Goal: Find contact information: Obtain details needed to contact an individual or organization

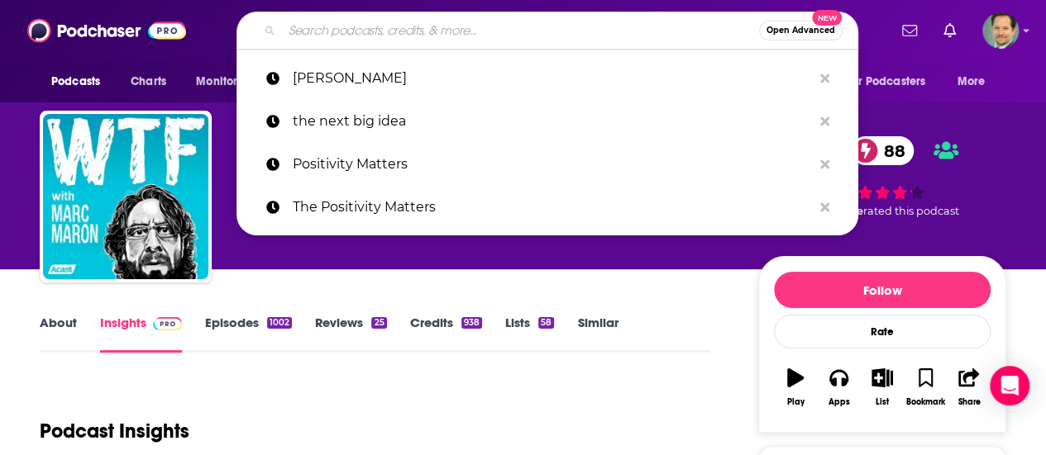
click at [337, 24] on input "Search podcasts, credits, & more..." at bounding box center [520, 30] width 477 height 26
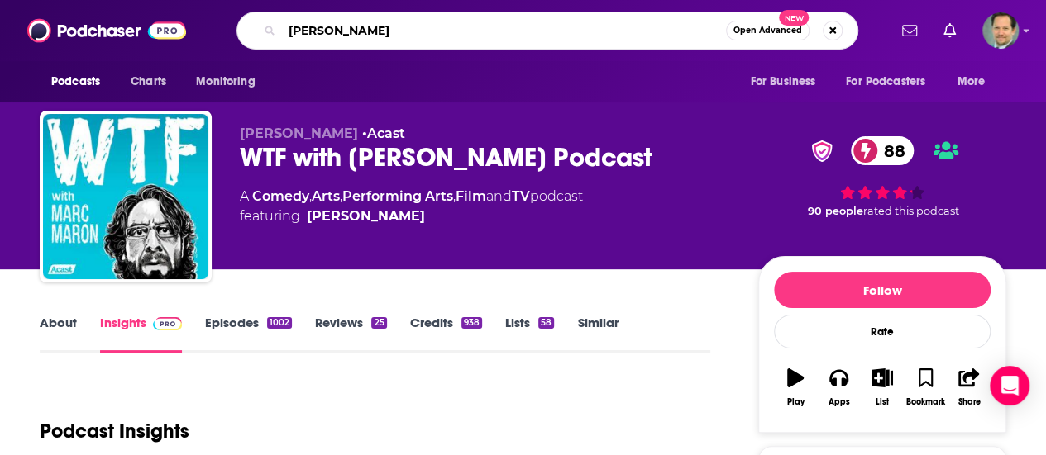
type input "[PERSON_NAME]"
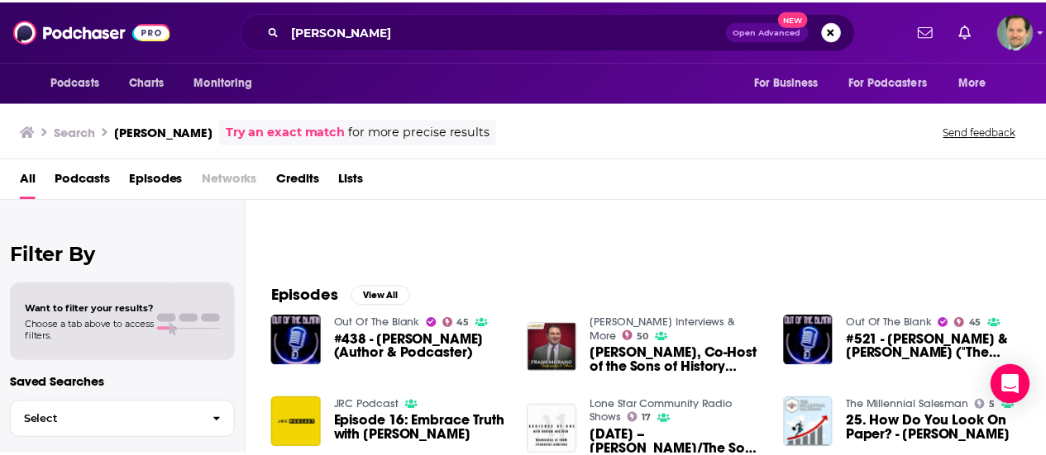
scroll to position [248, 0]
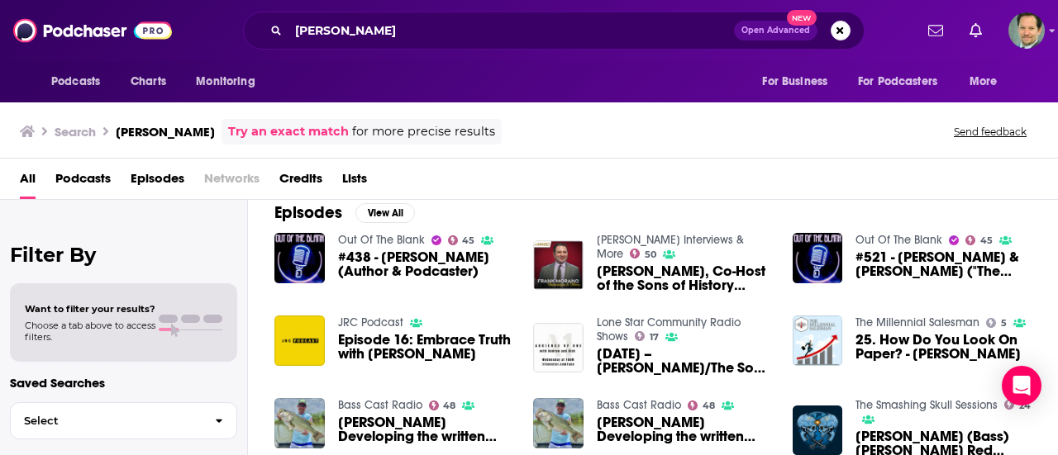
click at [658, 266] on span "[PERSON_NAME], Co-Host of the Sons of History Podcast" at bounding box center [685, 279] width 176 height 28
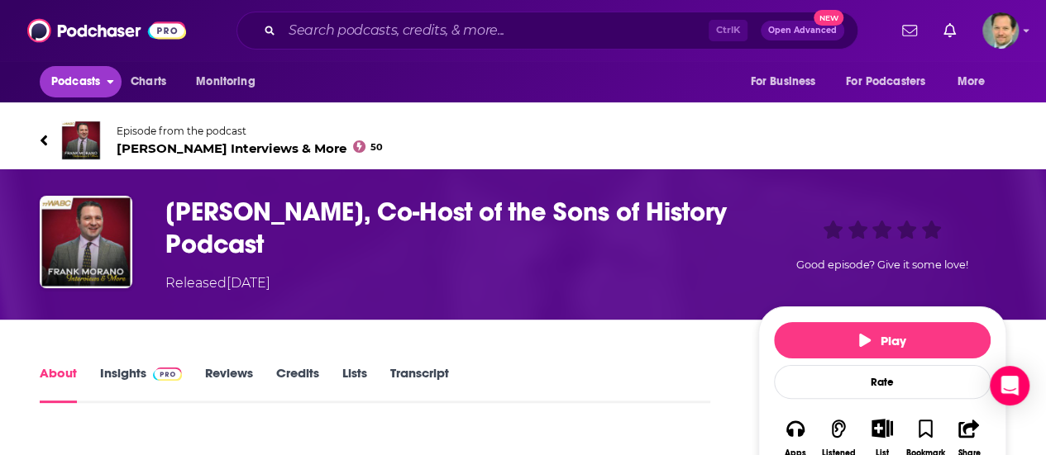
click at [76, 80] on span "Podcasts" at bounding box center [75, 81] width 49 height 23
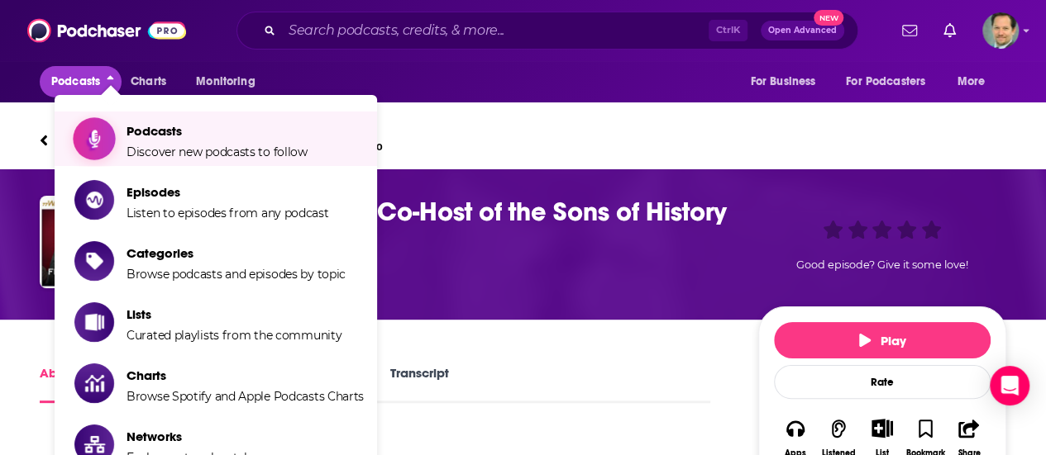
click at [157, 131] on span "Podcasts" at bounding box center [216, 131] width 181 height 16
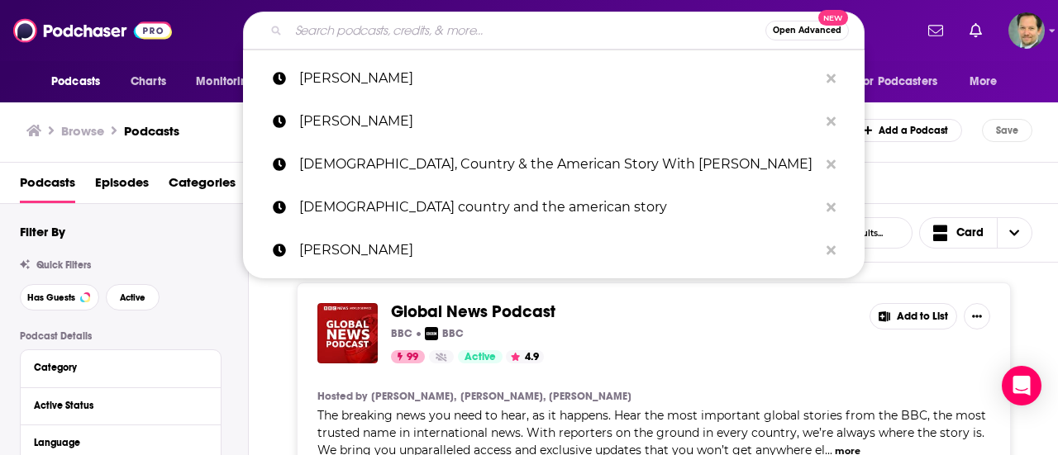
click at [361, 24] on input "Search podcasts, credits, & more..." at bounding box center [527, 30] width 477 height 26
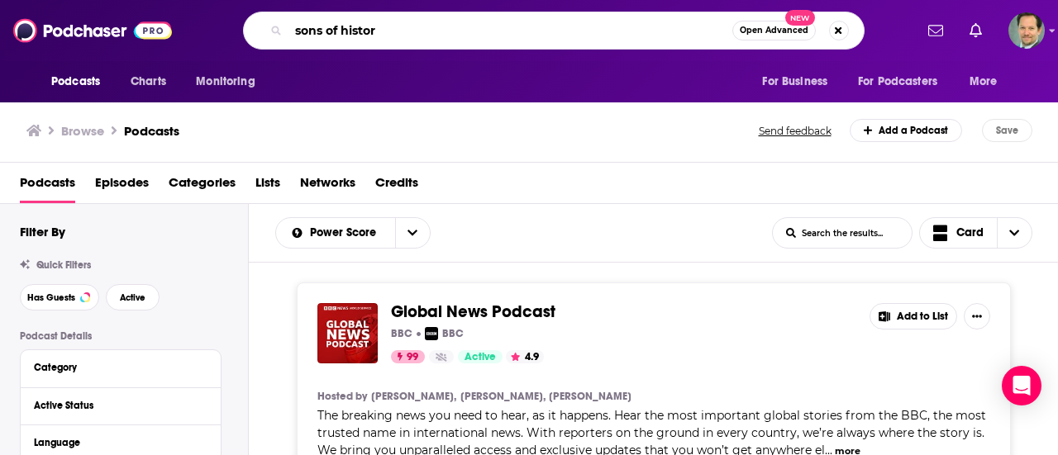
type input "sons of history"
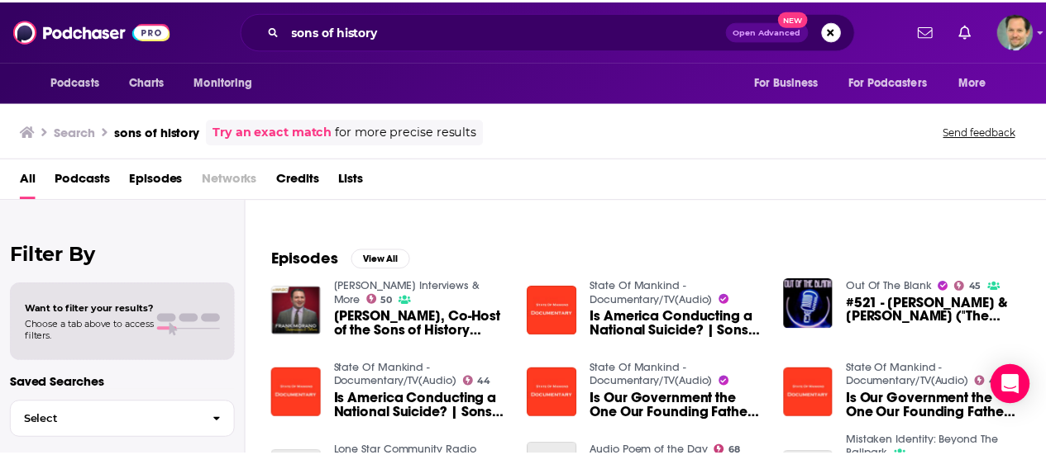
scroll to position [248, 0]
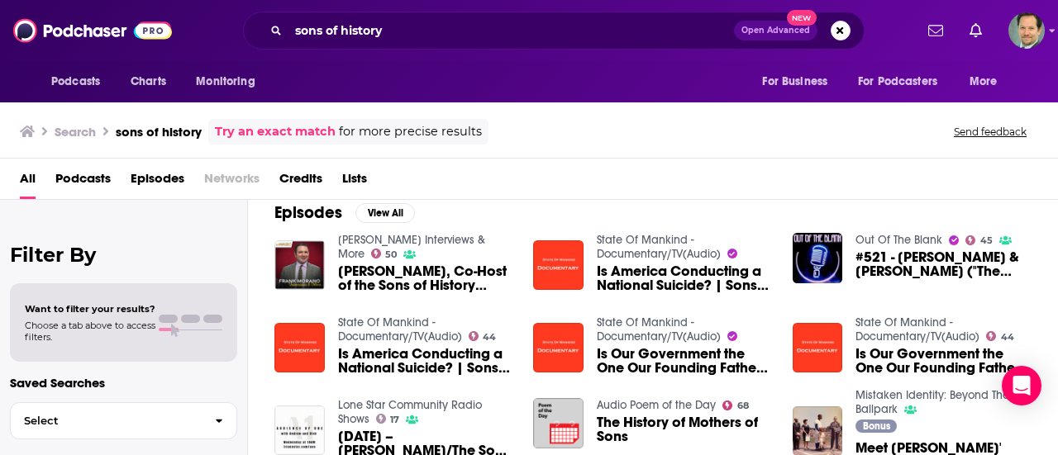
click at [362, 271] on span "[PERSON_NAME], Co-Host of the Sons of History Podcast" at bounding box center [426, 279] width 176 height 28
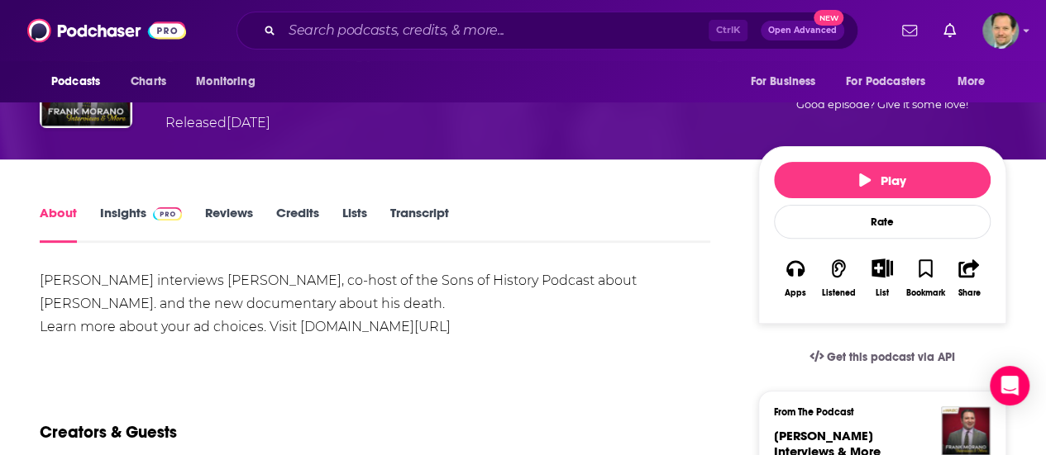
scroll to position [165, 0]
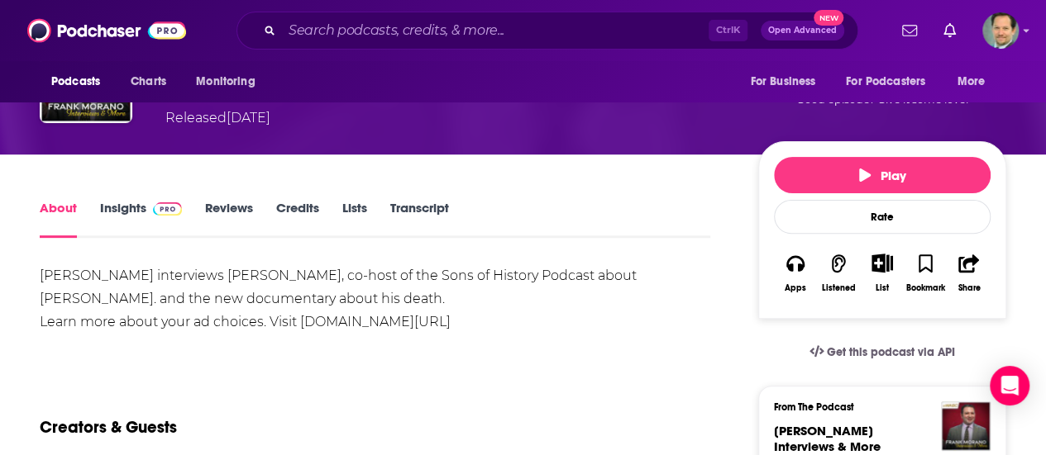
click at [126, 200] on link "Insights" at bounding box center [141, 219] width 82 height 38
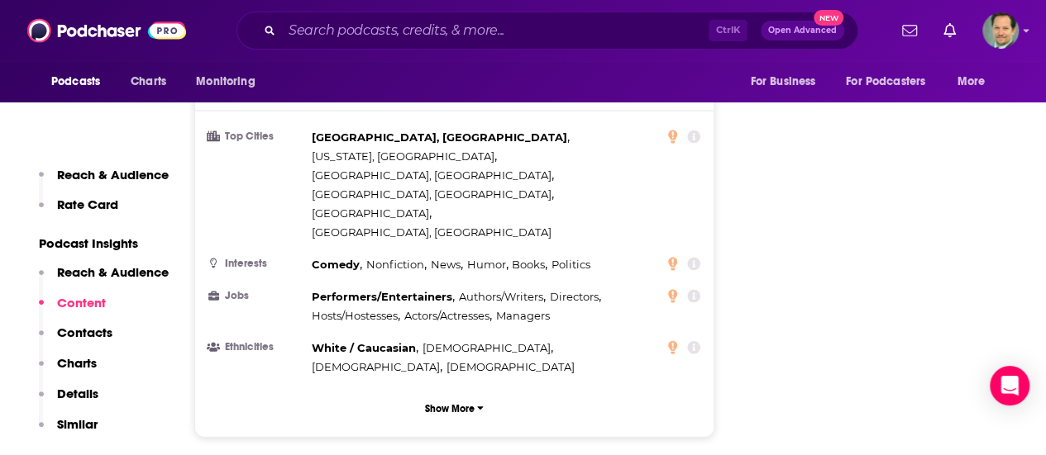
scroll to position [1984, 0]
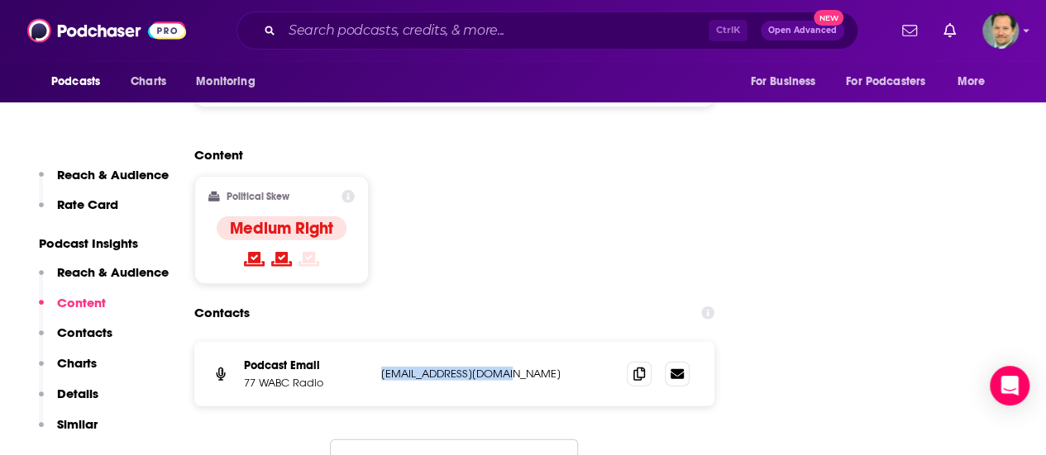
drag, startPoint x: 521, startPoint y: 250, endPoint x: 381, endPoint y: 260, distance: 140.0
click at [381, 367] on p "[EMAIL_ADDRESS][DOMAIN_NAME]" at bounding box center [490, 374] width 219 height 14
copy p "[EMAIL_ADDRESS][DOMAIN_NAME]"
click at [224, 342] on div "Podcast Email 77 WABC Radio [EMAIL_ADDRESS][DOMAIN_NAME] [EMAIL_ADDRESS][DOMAIN…" at bounding box center [454, 426] width 520 height 169
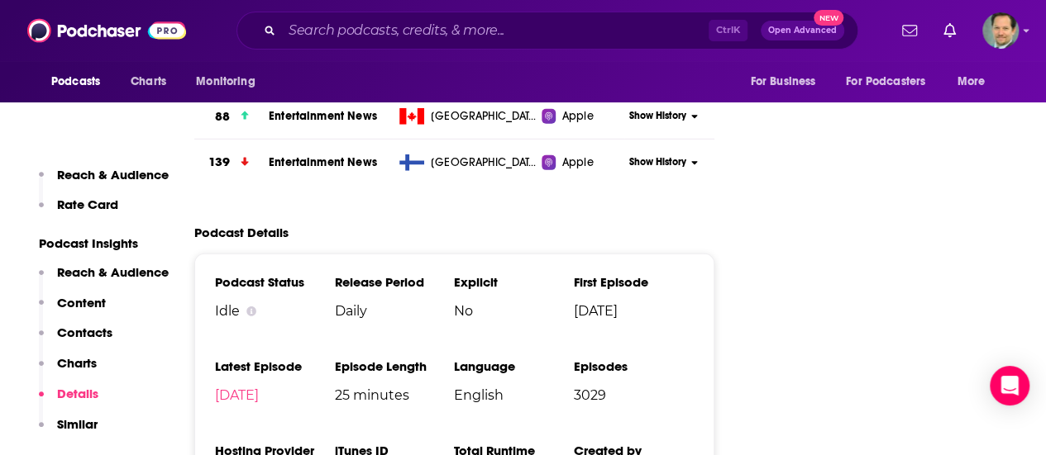
scroll to position [2563, 0]
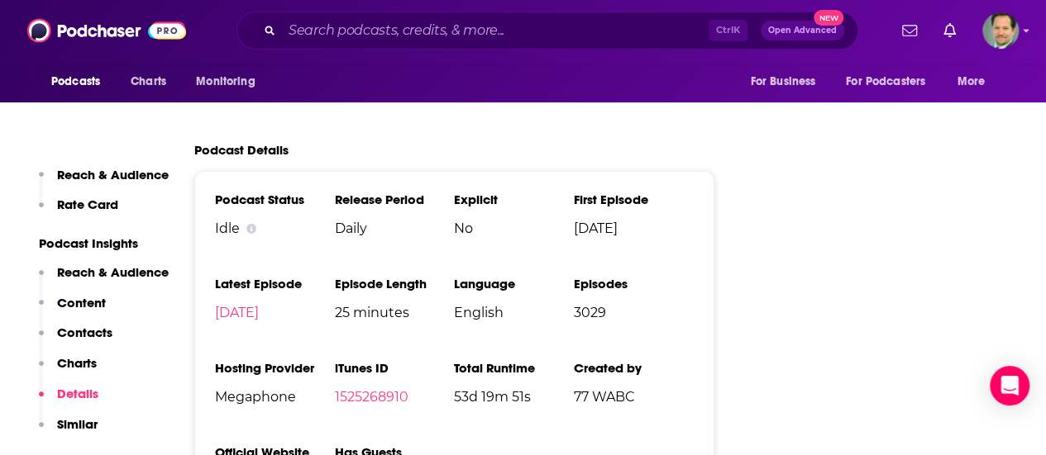
drag, startPoint x: 881, startPoint y: 314, endPoint x: 850, endPoint y: 290, distance: 39.5
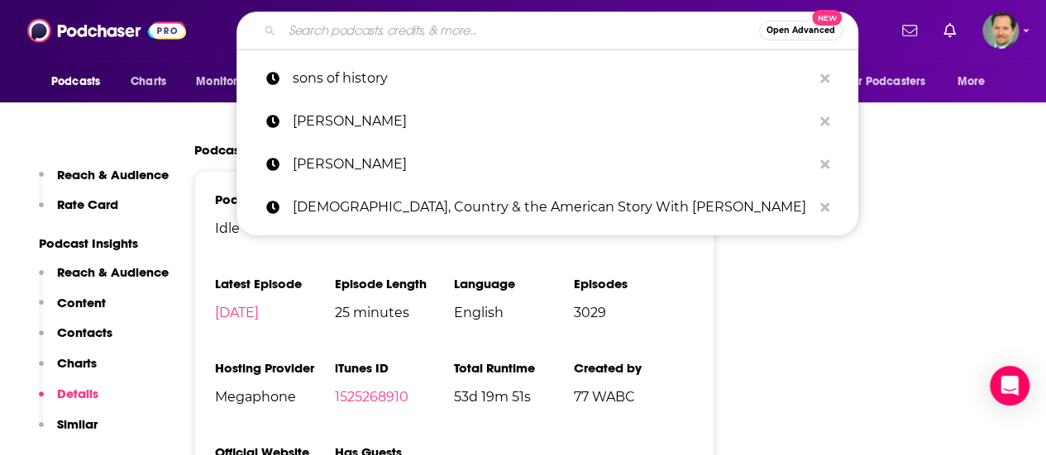
click at [317, 29] on input "Search podcasts, credits, & more..." at bounding box center [520, 30] width 477 height 26
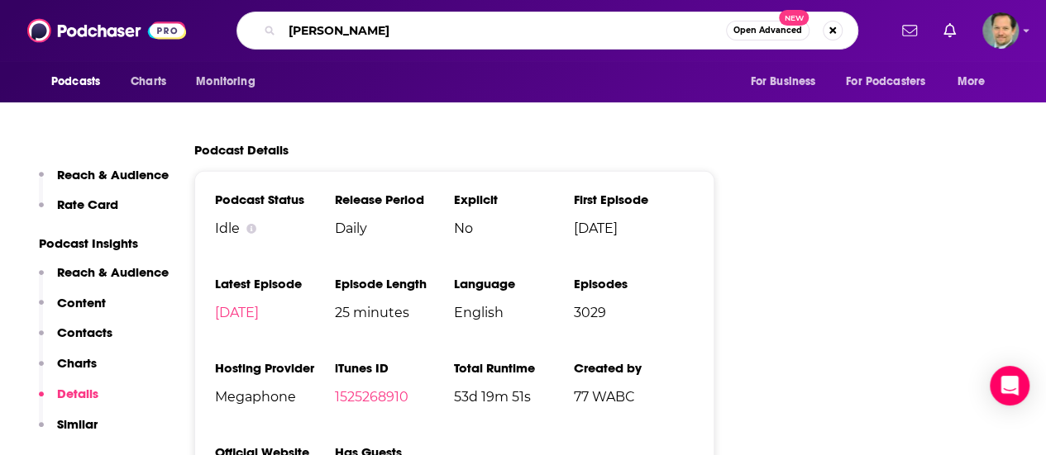
type input "[PERSON_NAME]"
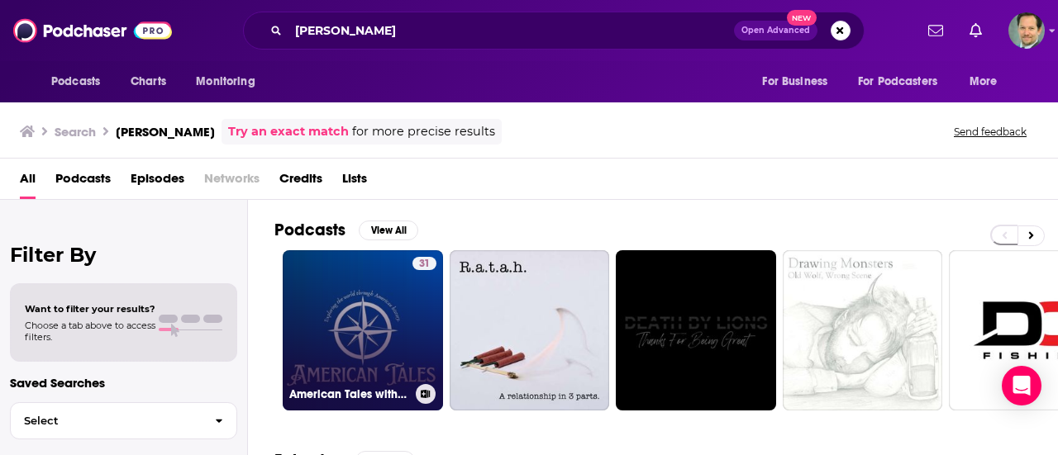
click at [356, 343] on link "31 American Tales with [PERSON_NAME]" at bounding box center [363, 330] width 160 height 160
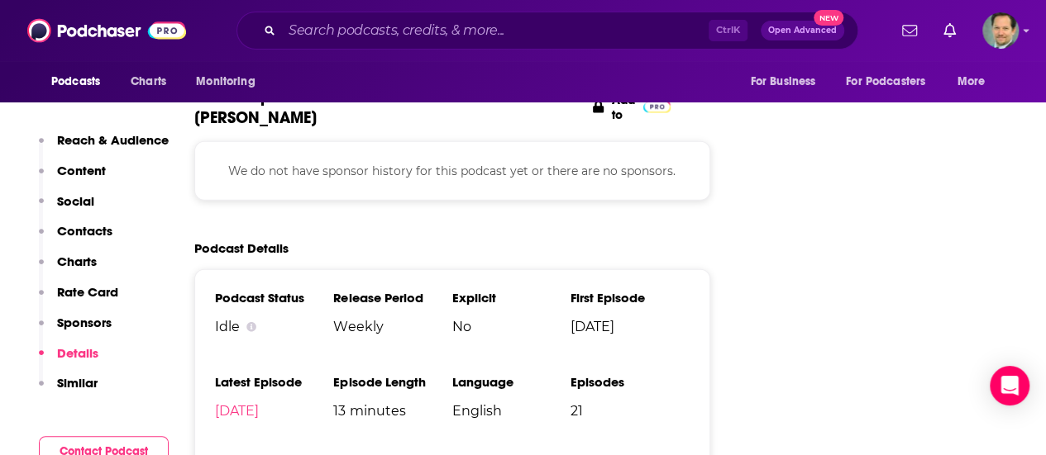
scroll to position [2232, 0]
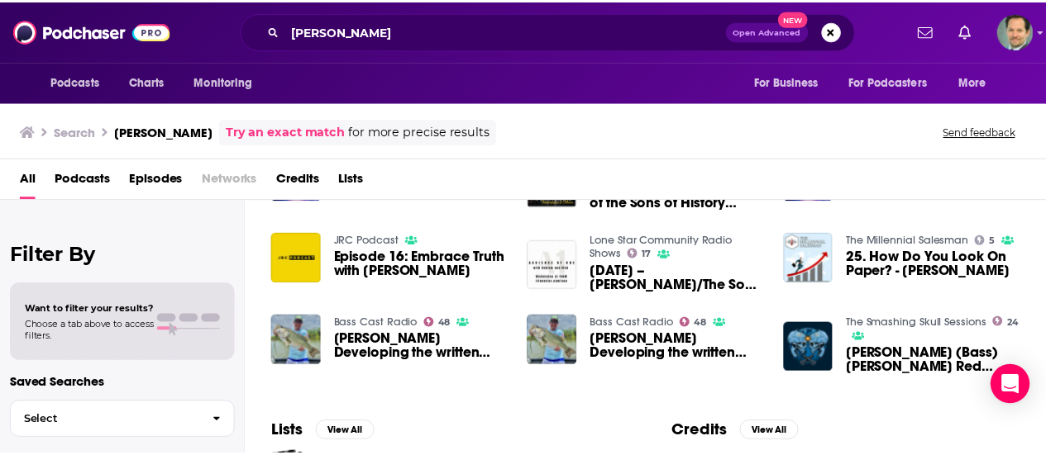
scroll to position [248, 0]
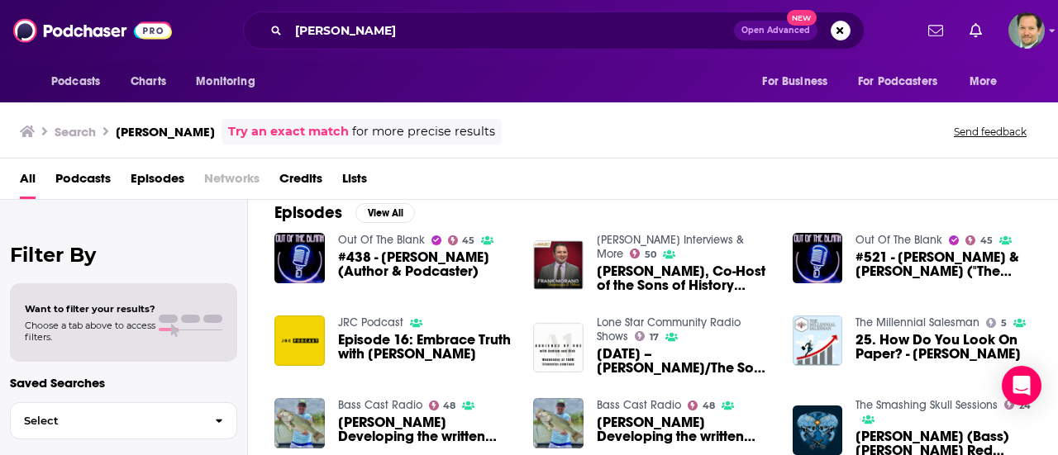
click at [420, 343] on span "Episode 16: Embrace Truth with [PERSON_NAME]" at bounding box center [426, 347] width 176 height 28
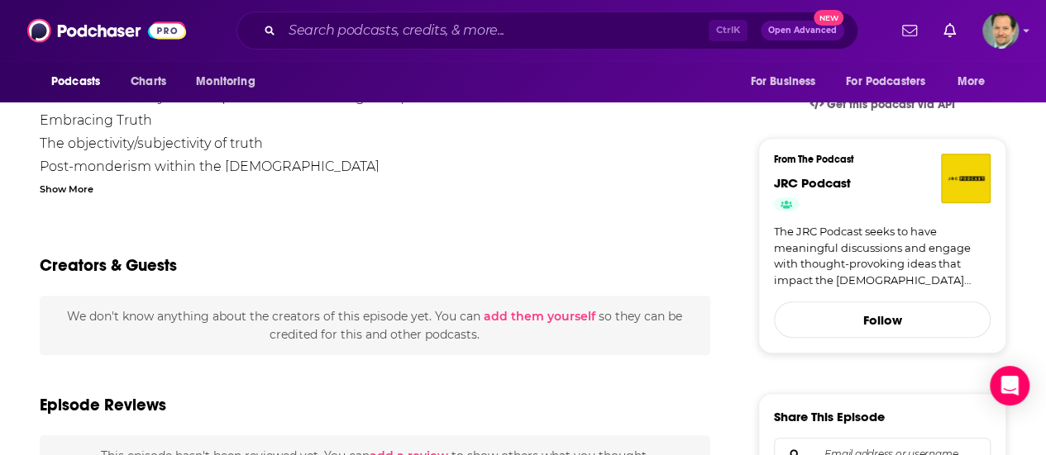
scroll to position [165, 0]
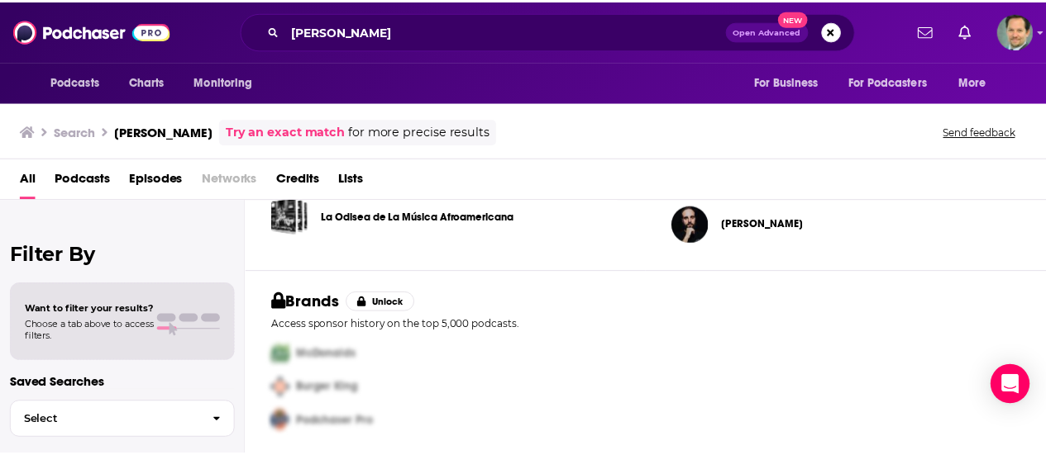
scroll to position [336, 0]
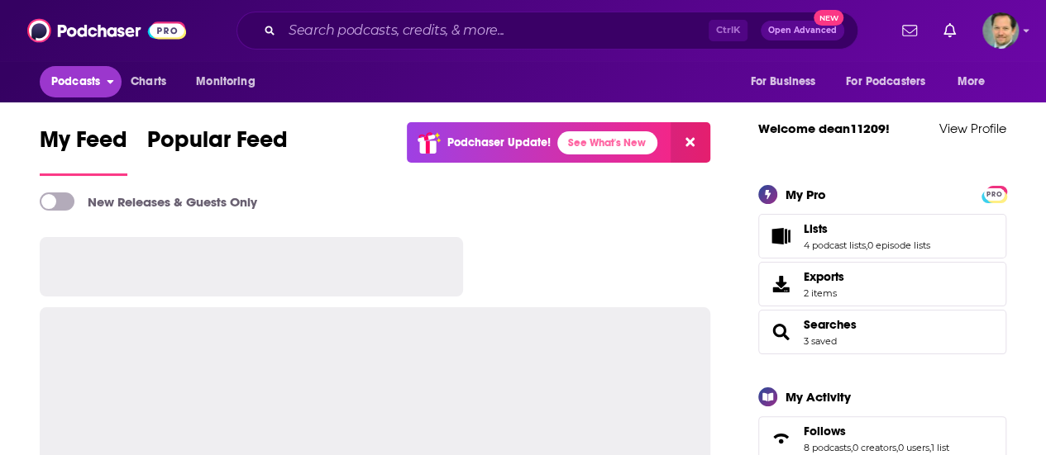
drag, startPoint x: 0, startPoint y: 0, endPoint x: 137, endPoint y: 61, distance: 150.2
click at [89, 75] on span "Podcasts" at bounding box center [75, 81] width 49 height 23
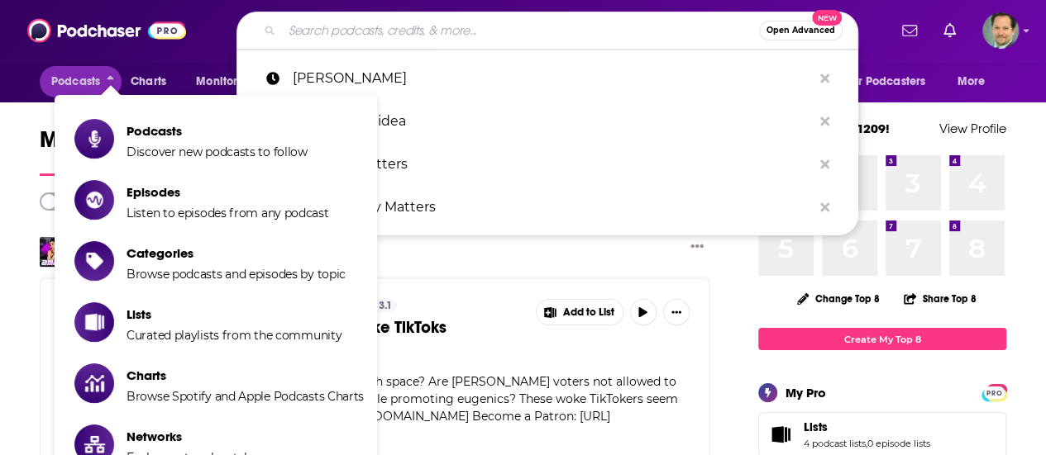
click at [412, 32] on input "Search podcasts, credits, & more..." at bounding box center [520, 30] width 477 height 26
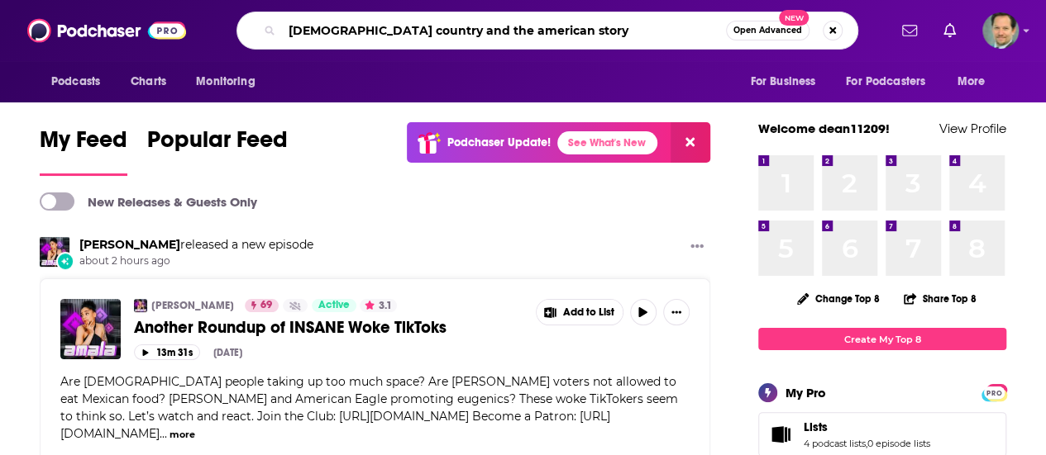
type input "[DEMOGRAPHIC_DATA] country and the american story"
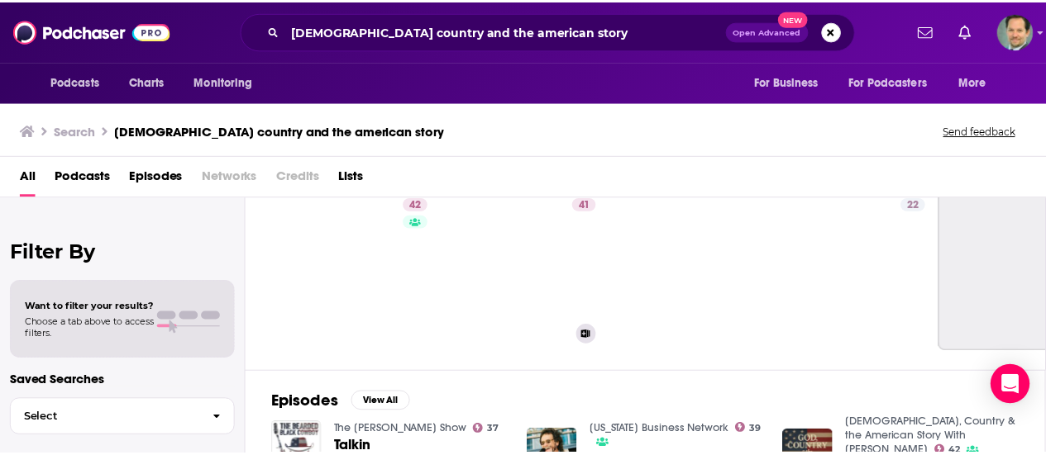
scroll to position [83, 0]
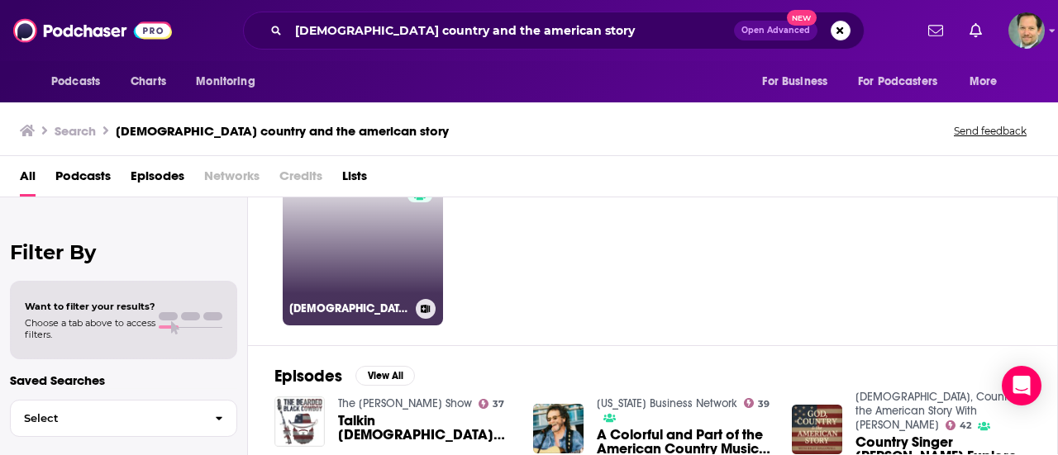
click at [337, 283] on link "42 God, Country & the American Story With Billy Hallowell" at bounding box center [363, 245] width 160 height 160
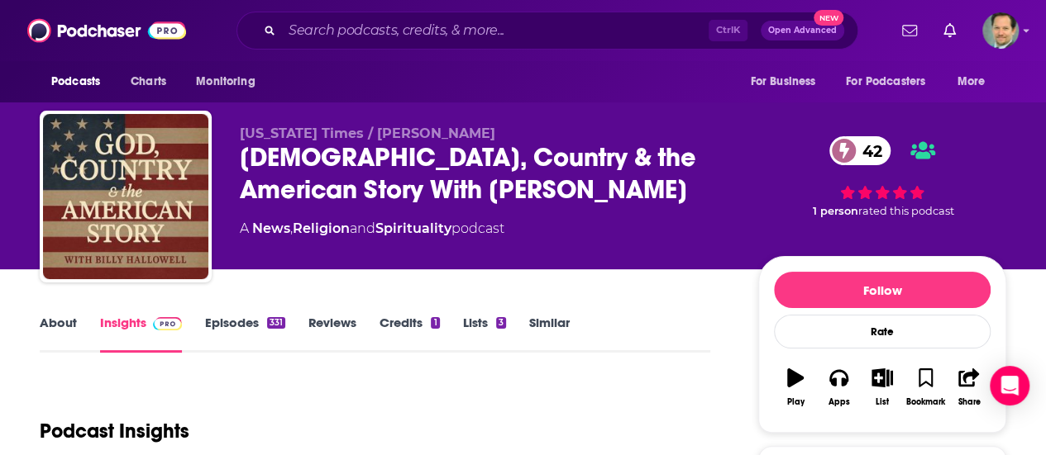
scroll to position [83, 0]
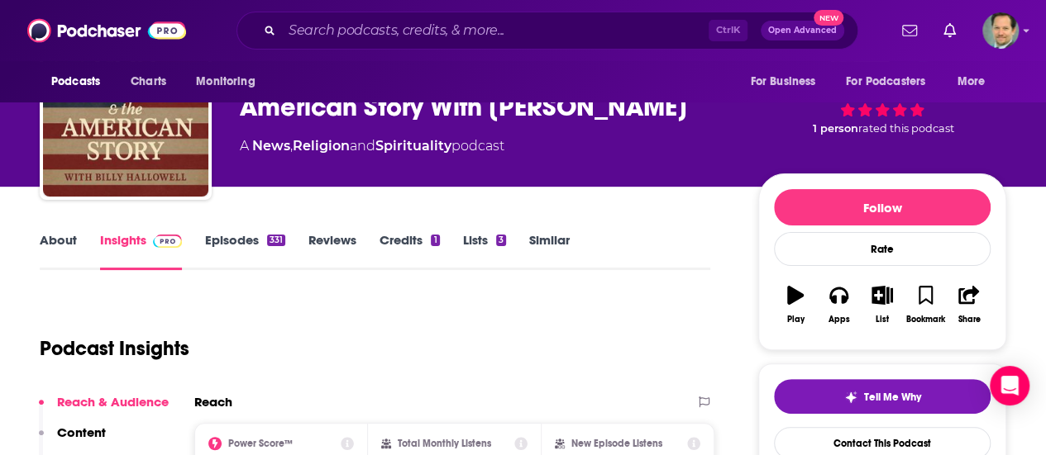
click at [57, 241] on link "About" at bounding box center [58, 251] width 37 height 38
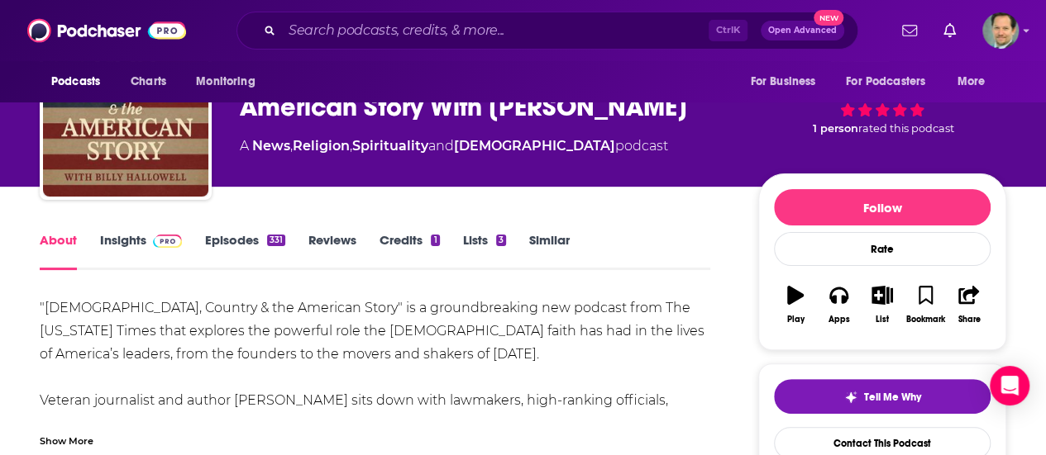
scroll to position [165, 0]
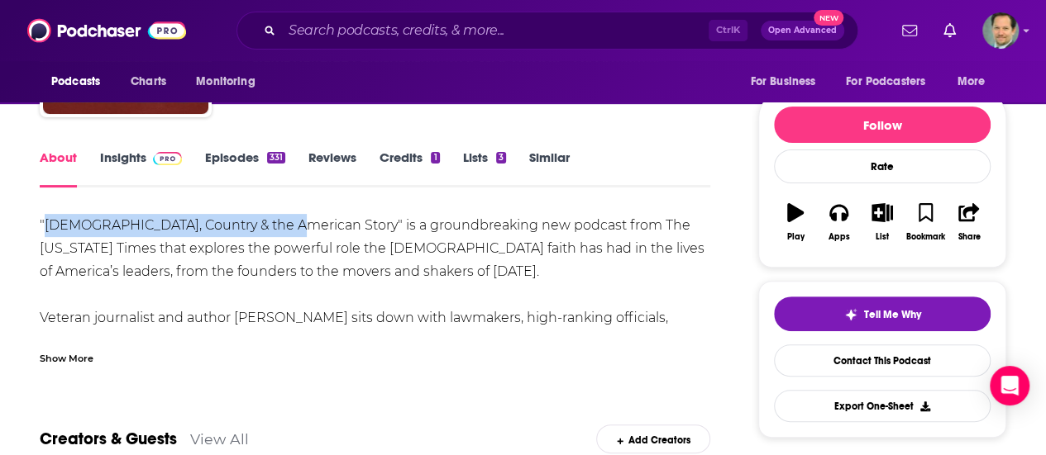
drag, startPoint x: 279, startPoint y: 221, endPoint x: 44, endPoint y: 227, distance: 234.9
click at [44, 227] on div ""God, Country & the American Story" is a groundbreaking new podcast from The Wa…" at bounding box center [375, 387] width 670 height 347
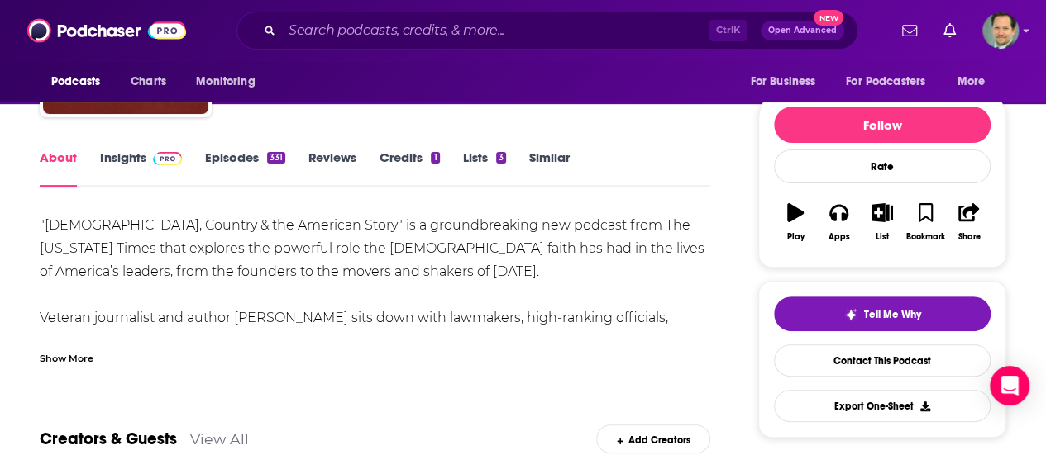
click at [304, 292] on div ""God, Country & the American Story" is a groundbreaking new podcast from The Wa…" at bounding box center [375, 387] width 670 height 347
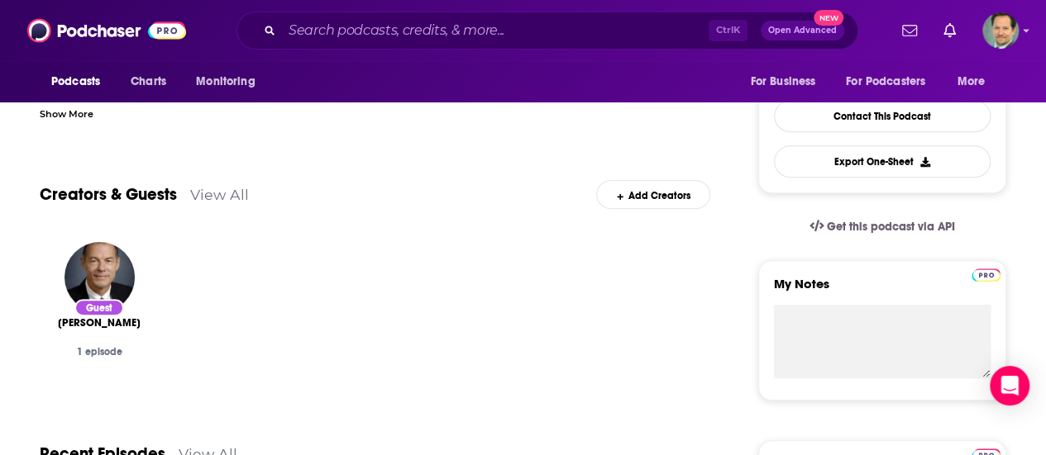
scroll to position [248, 0]
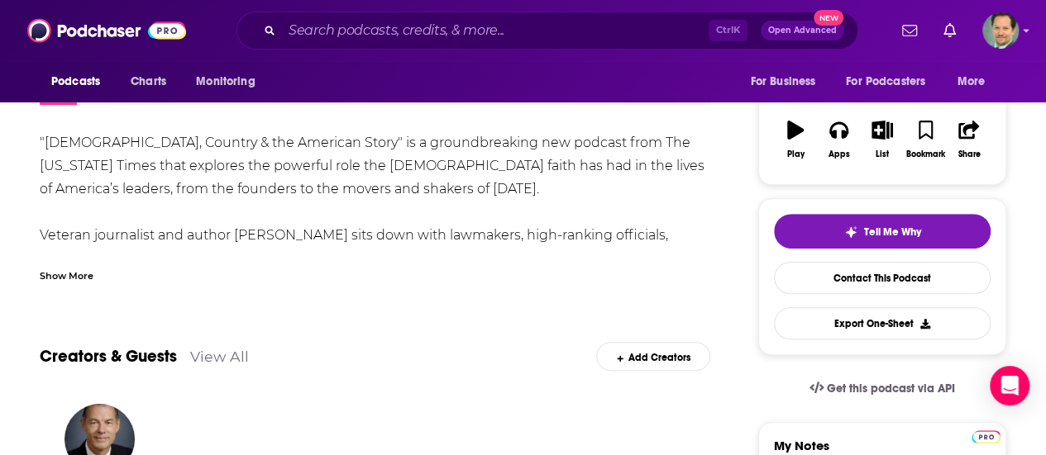
click at [64, 270] on div "Show More" at bounding box center [67, 275] width 54 height 16
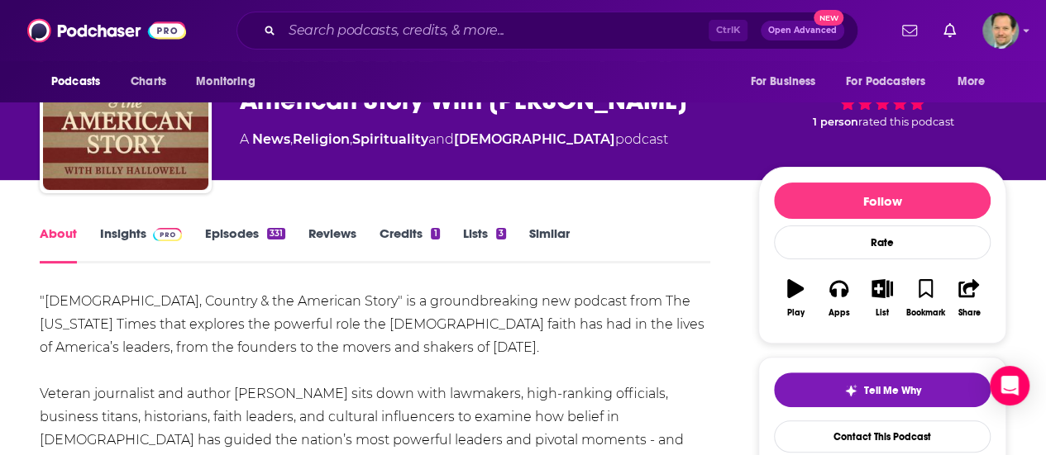
scroll to position [0, 0]
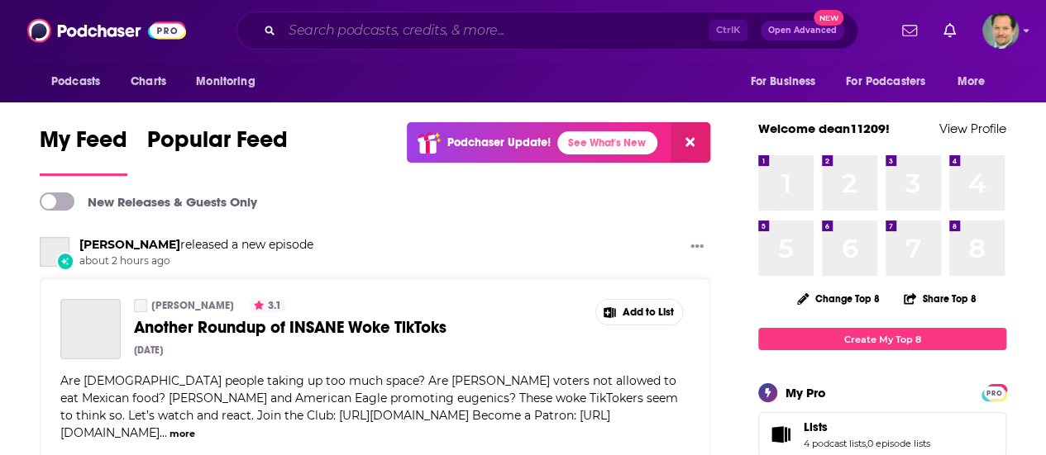
click at [306, 32] on input "Search podcasts, credits, & more..." at bounding box center [495, 30] width 427 height 26
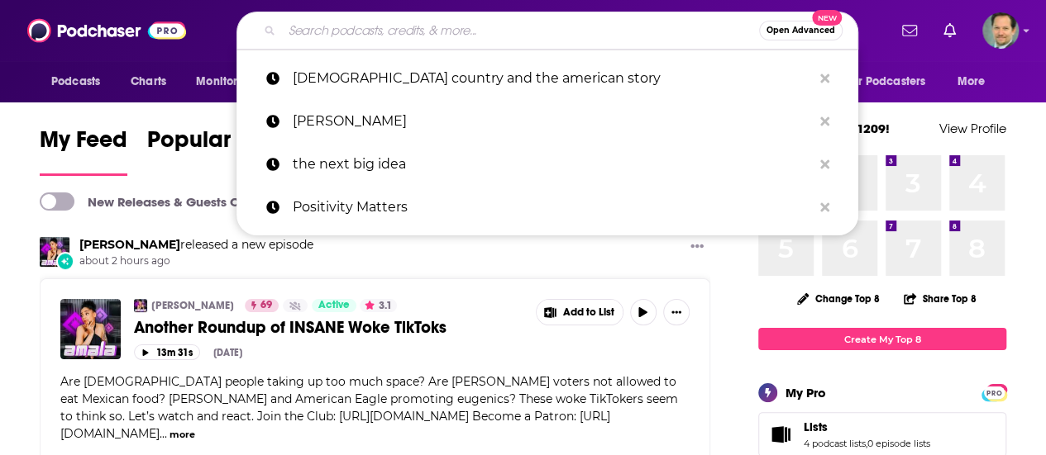
paste input "[DEMOGRAPHIC_DATA], Country & the American Story With [PERSON_NAME]"
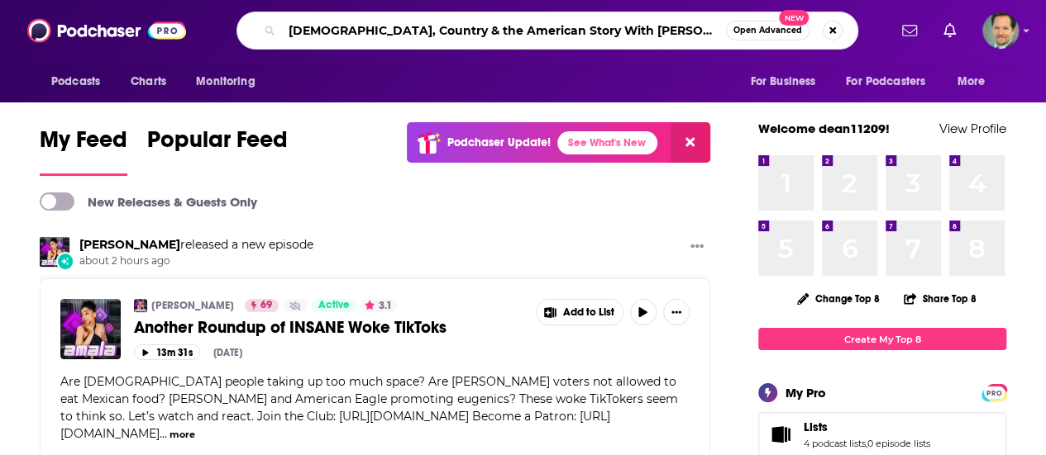
type input "[DEMOGRAPHIC_DATA], Country & the American Story With [PERSON_NAME]"
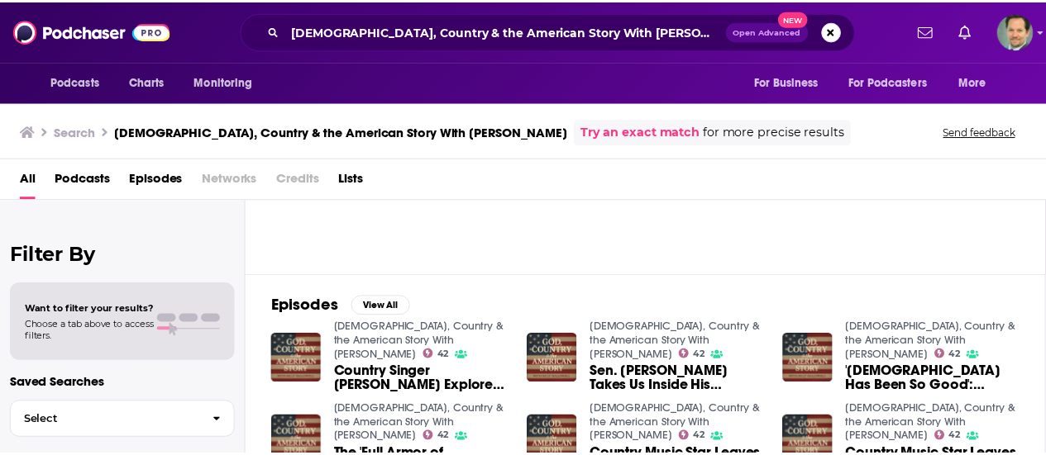
scroll to position [83, 0]
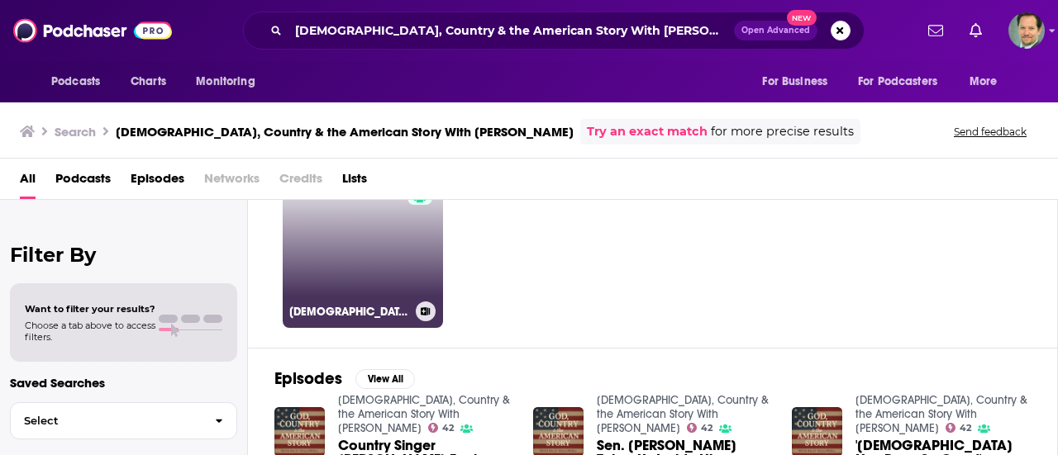
click at [360, 262] on link "42 God, Country & the American Story With Billy Hallowell" at bounding box center [363, 248] width 160 height 160
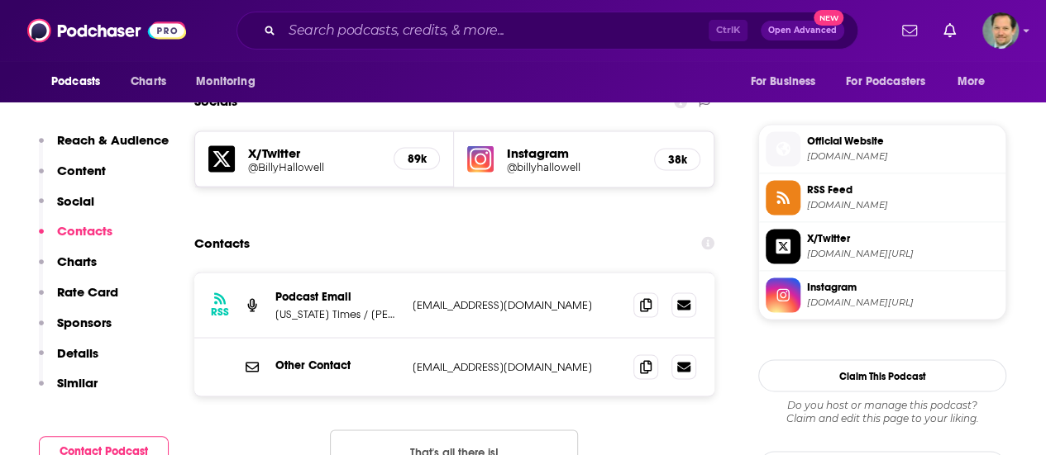
scroll to position [1405, 0]
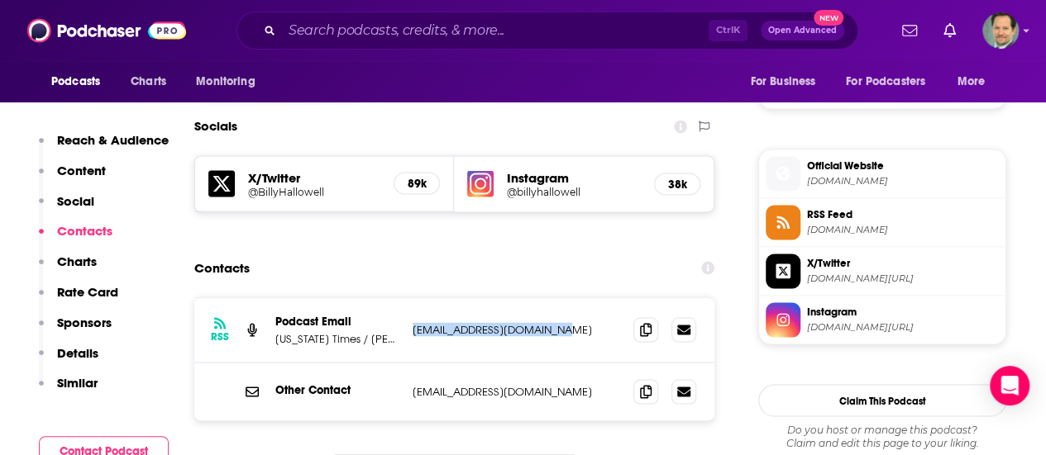
drag, startPoint x: 569, startPoint y: 249, endPoint x: 408, endPoint y: 248, distance: 161.2
click at [408, 298] on div "RSS Podcast Email Washington Times / Billy Hallowell billyhhallowell@gmail.com …" at bounding box center [454, 330] width 520 height 65
copy p "billyhhallowell@gmail.com"
click at [364, 252] on div "Contacts" at bounding box center [454, 267] width 520 height 31
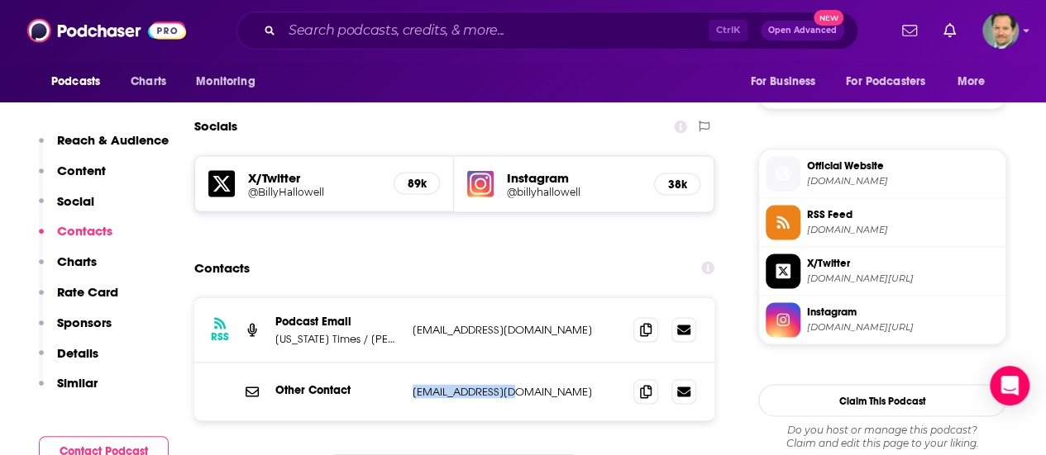
drag, startPoint x: 513, startPoint y: 309, endPoint x: 413, endPoint y: 307, distance: 99.2
click at [413, 384] on p "support@edifi.app" at bounding box center [516, 391] width 207 height 14
copy p "support@edifi.app"
click at [267, 368] on div "RSS Podcast Email Washington Times / Billy Hallowell billyhhallowell@gmail.com …" at bounding box center [454, 411] width 520 height 229
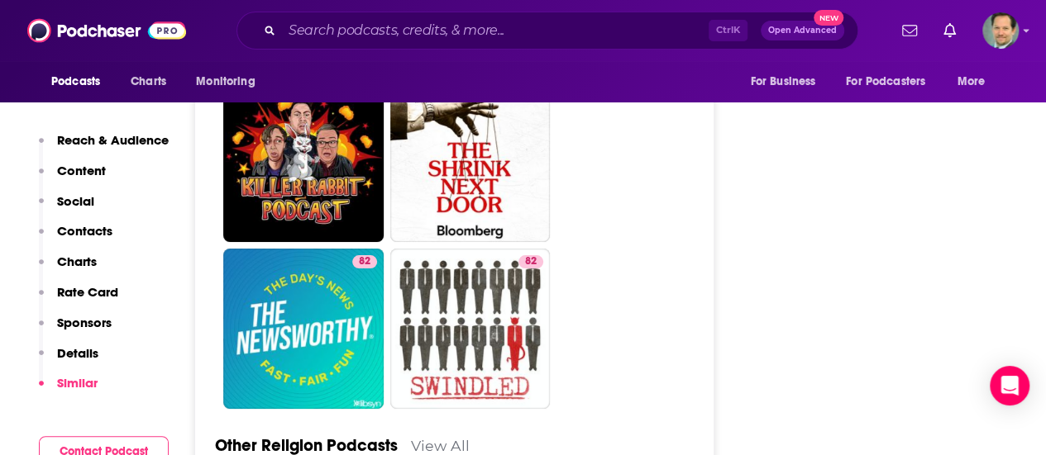
scroll to position [6200, 0]
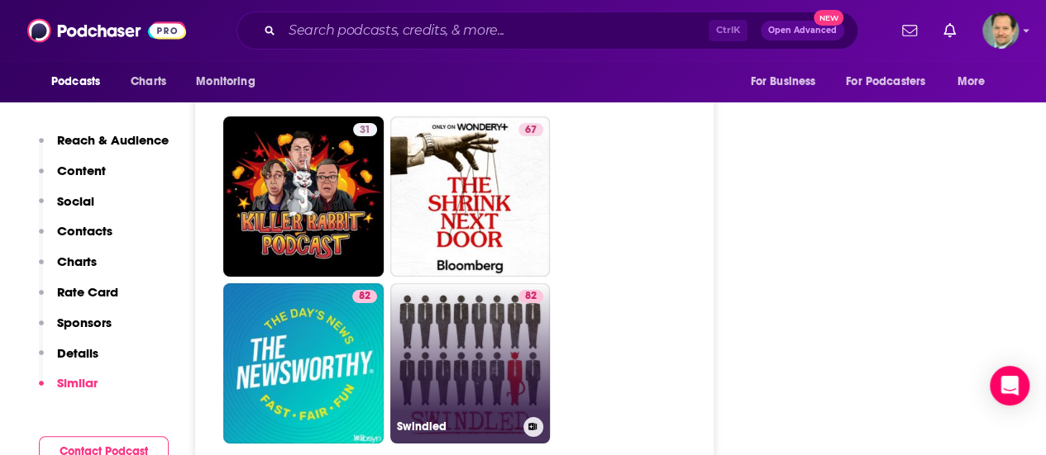
click at [481, 284] on link "82 Swindled" at bounding box center [470, 364] width 160 height 160
type input "https://www.podchaser.com/podcasts/swindled-586444"
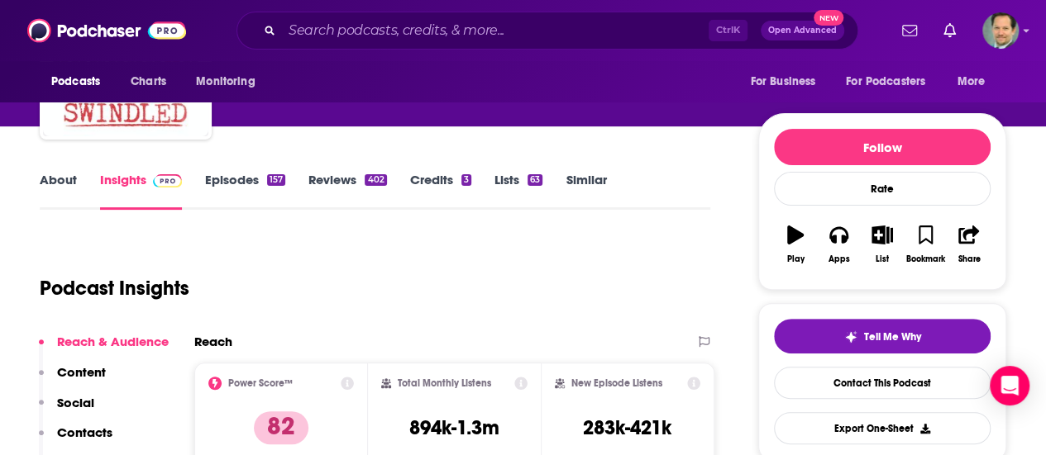
scroll to position [83, 0]
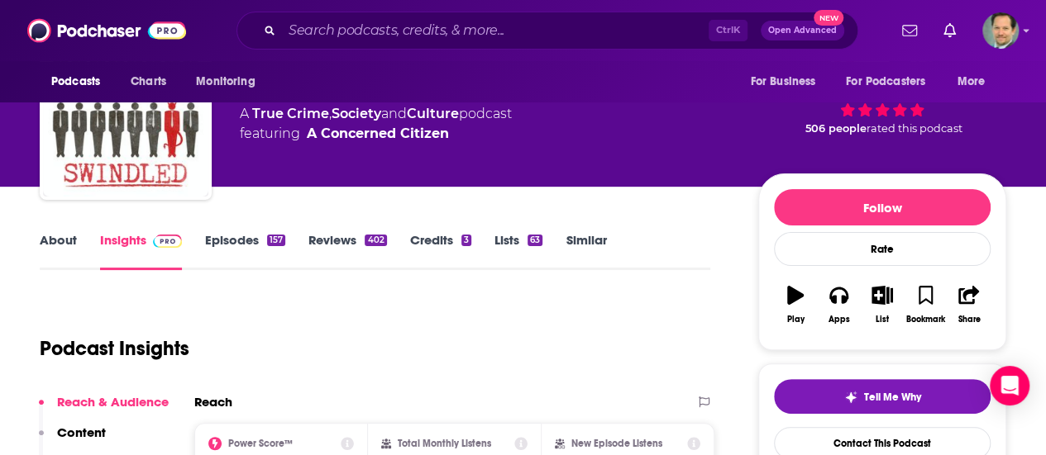
click at [67, 239] on link "About" at bounding box center [58, 251] width 37 height 38
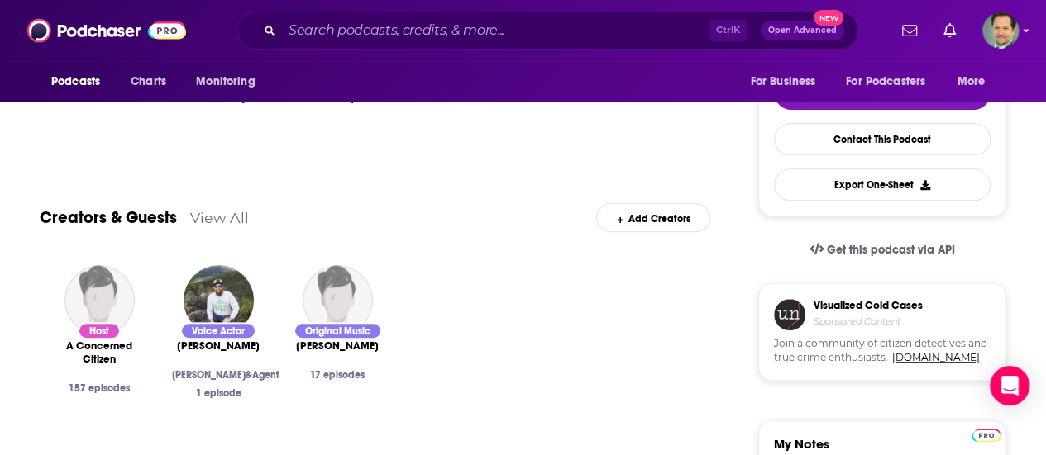
scroll to position [413, 0]
